Goal: Task Accomplishment & Management: Manage account settings

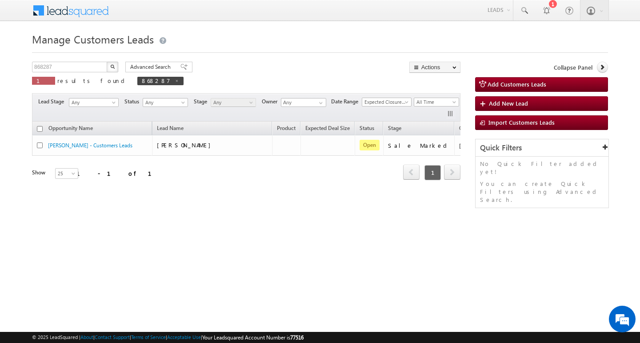
scroll to position [0, 36]
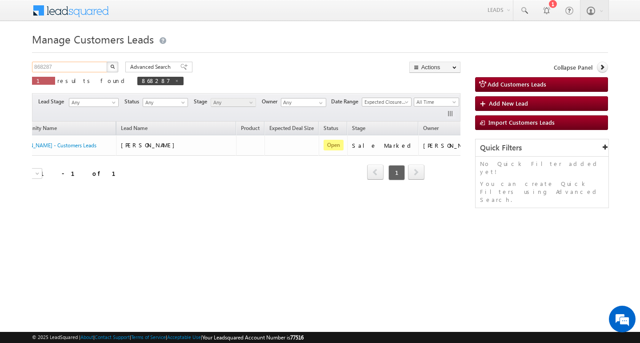
click at [55, 68] on input "868287" at bounding box center [70, 67] width 76 height 11
type input "Search Customers Leads"
click at [73, 69] on input "text" at bounding box center [70, 67] width 76 height 11
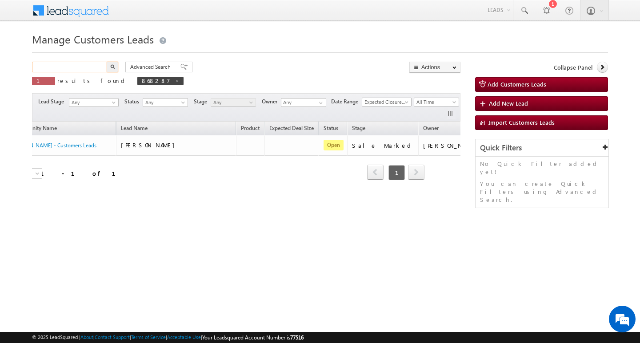
paste input "874072"
type input "874072"
click at [107, 62] on button "button" at bounding box center [113, 67] width 12 height 11
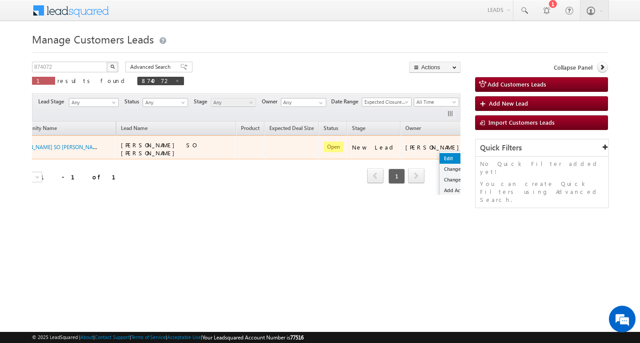
click at [439, 157] on link "Edit" at bounding box center [461, 158] width 44 height 11
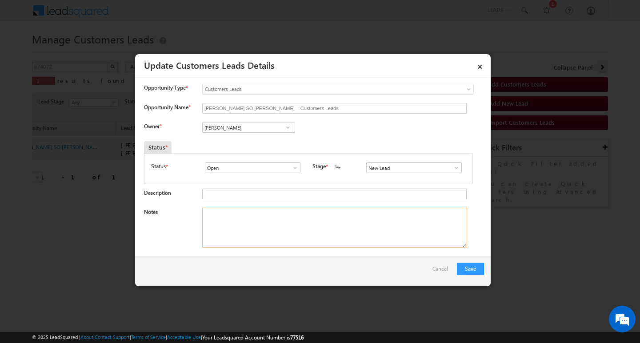
click at [320, 227] on textarea "Notes" at bounding box center [334, 228] width 265 height 40
click at [240, 127] on input "[PERSON_NAME]" at bounding box center [248, 127] width 93 height 11
click at [259, 129] on input at bounding box center [248, 127] width 93 height 11
paste input "[PERSON_NAME]"
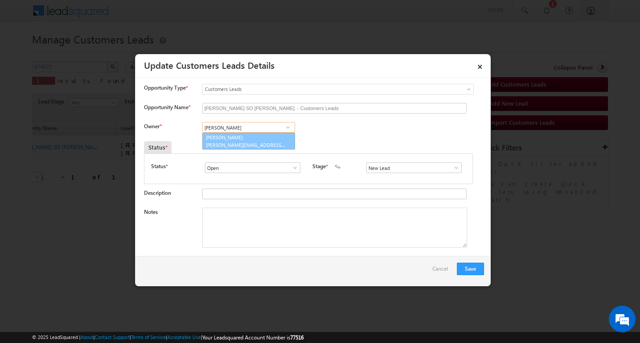
click at [256, 137] on link "[PERSON_NAME] [PERSON_NAME][EMAIL_ADDRESS][DOMAIN_NAME]" at bounding box center [248, 141] width 93 height 17
type input "[PERSON_NAME]"
click at [262, 215] on textarea "Notes" at bounding box center [334, 228] width 265 height 40
click at [243, 231] on textarea "Notes" at bounding box center [334, 228] width 265 height 40
paste textarea "Customer Name: [PERSON_NAME] / AG 52/ JOB / MOTHE INCOME : 50K / WORAK EXPW : 3…"
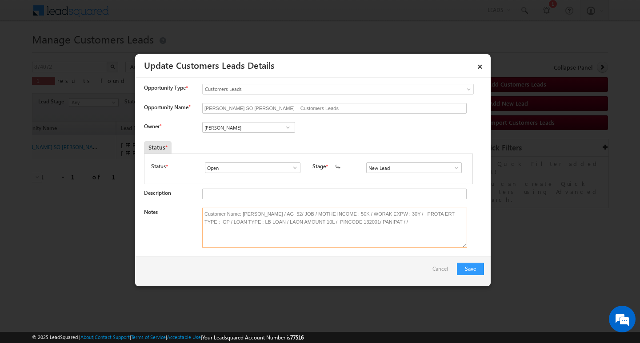
type textarea "Customer Name: [PERSON_NAME] / AG 52/ JOB / MOTHE INCOME : 50K / WORAK EXPW : 3…"
click at [454, 165] on span at bounding box center [456, 167] width 9 height 7
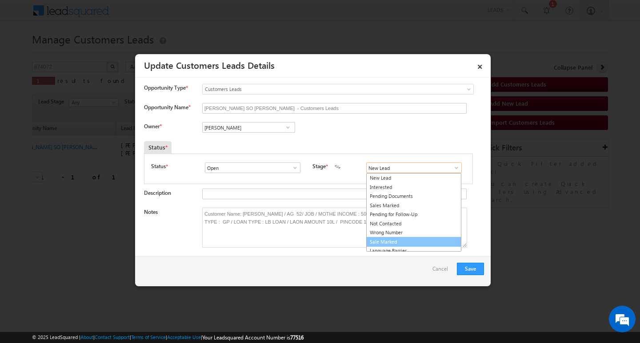
click at [437, 238] on link "Sale Marked" at bounding box center [413, 242] width 95 height 10
type input "Sale Marked"
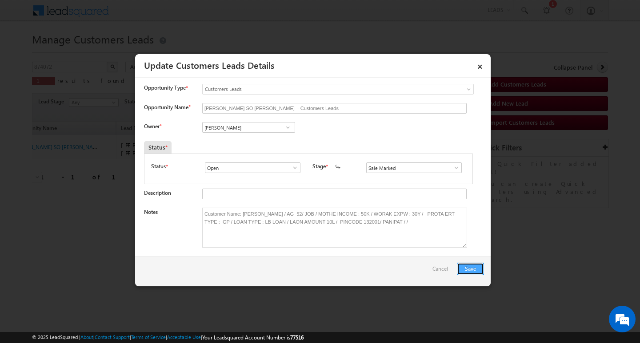
click at [459, 267] on button "Save" at bounding box center [470, 269] width 27 height 12
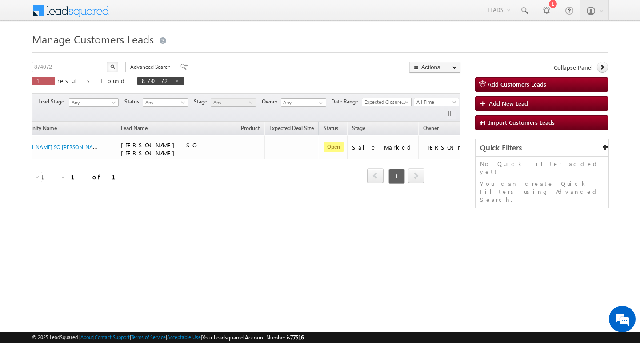
click at [69, 74] on div "874072 X 1 results found 874072" at bounding box center [108, 74] width 152 height 25
click at [74, 62] on input "874072" at bounding box center [70, 67] width 76 height 11
type input "Search Customers Leads"
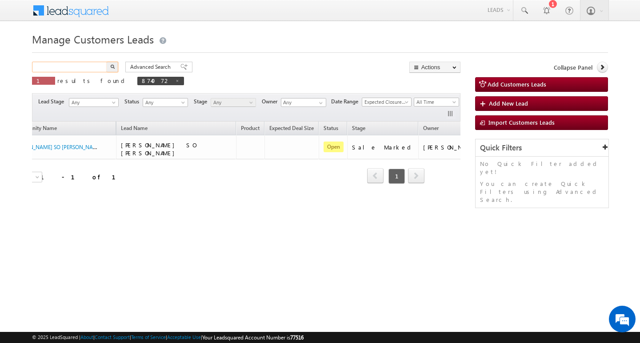
click at [84, 66] on input "text" at bounding box center [70, 67] width 76 height 11
paste input "874057"
type input "874057"
click at [107, 62] on button "button" at bounding box center [113, 67] width 12 height 11
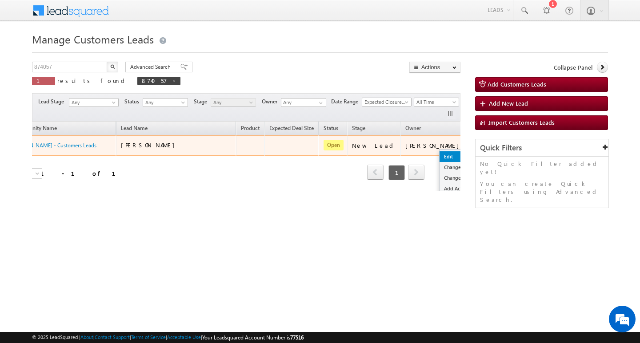
click at [439, 151] on link "Edit" at bounding box center [461, 156] width 44 height 11
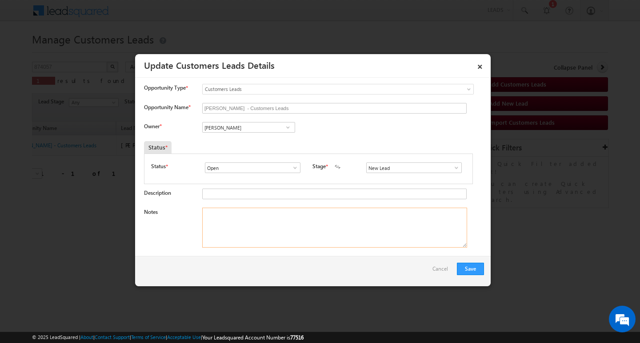
click at [353, 229] on textarea "Notes" at bounding box center [334, 228] width 265 height 40
click at [264, 129] on input "[PERSON_NAME]" at bounding box center [248, 127] width 93 height 11
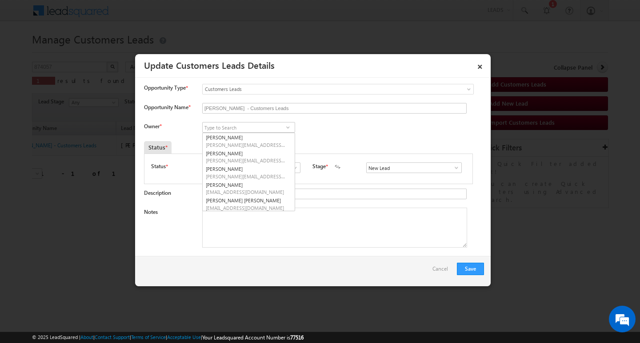
click at [453, 165] on span at bounding box center [456, 167] width 9 height 7
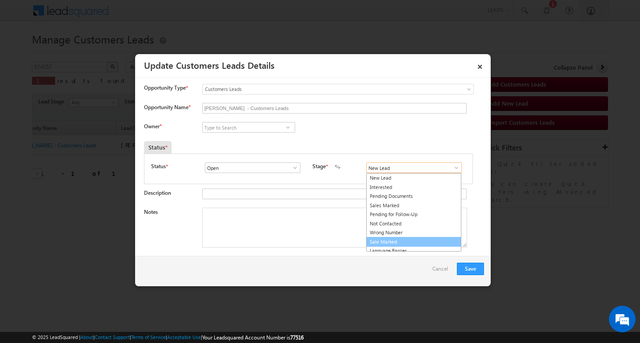
click at [428, 239] on link "Sale Marked" at bounding box center [413, 242] width 95 height 10
type input "Sale Marked"
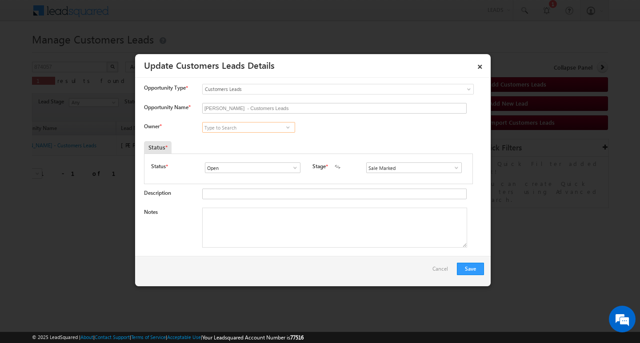
click at [266, 128] on input at bounding box center [248, 127] width 93 height 11
paste input "[PERSON_NAME]"
click at [254, 138] on link "[PERSON_NAME] [PERSON_NAME][EMAIL_ADDRESS][DOMAIN_NAME]" at bounding box center [248, 141] width 93 height 17
type input "[PERSON_NAME]"
click at [246, 257] on div "Save Cancel" at bounding box center [312, 271] width 355 height 30
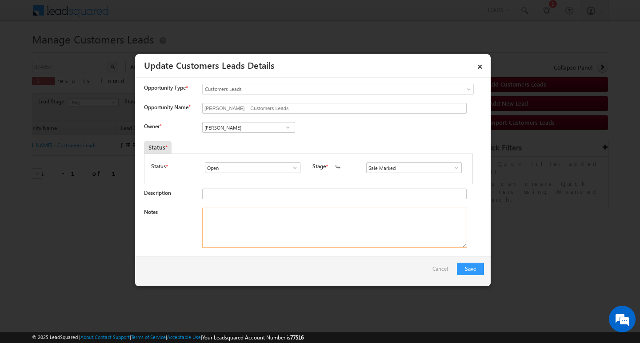
click at [270, 225] on textarea "Notes" at bounding box center [334, 228] width 265 height 40
click at [324, 234] on textarea "Notes" at bounding box center [334, 228] width 265 height 40
paste textarea "Customer Name : [PERSON_NAME]/ AG : 32Y / MOTHE INCOME : 30K WORAK EXPW : 10Y /…"
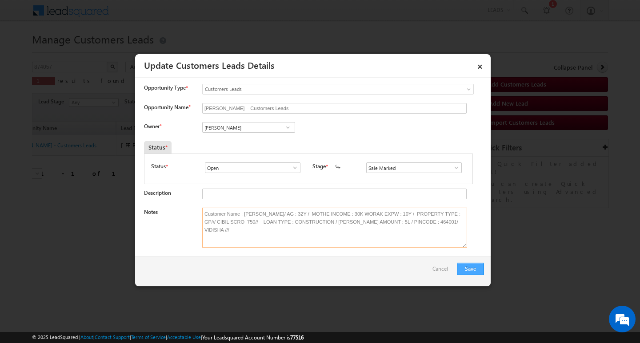
type textarea "Customer Name : [PERSON_NAME]/ AG : 32Y / MOTHE INCOME : 30K WORAK EXPW : 10Y /…"
click at [464, 264] on button "Save" at bounding box center [470, 269] width 27 height 12
